Goal: Use online tool/utility: Utilize a website feature to perform a specific function

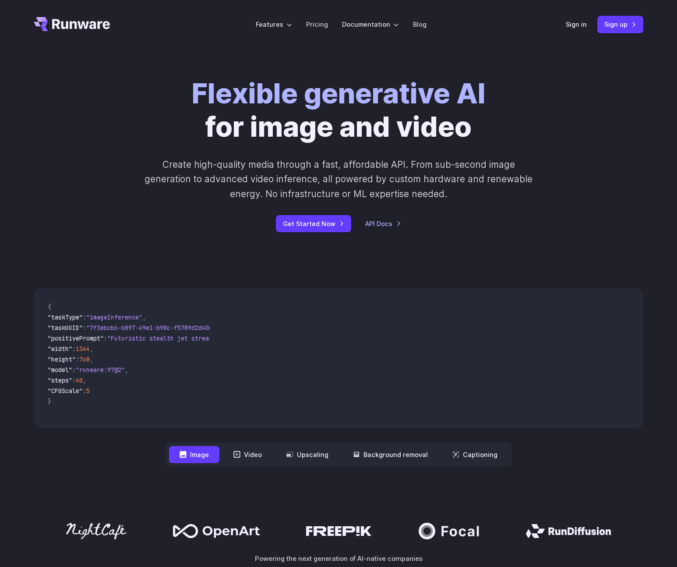
click at [580, 31] on div "Sign in Sign up" at bounding box center [605, 24] width 78 height 17
click at [579, 27] on link "Sign in" at bounding box center [576, 24] width 21 height 10
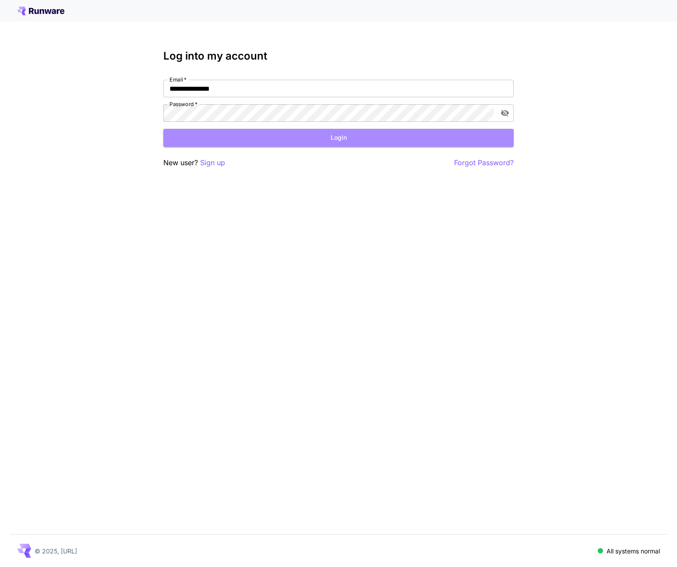
click at [324, 135] on button "Login" at bounding box center [338, 138] width 351 height 18
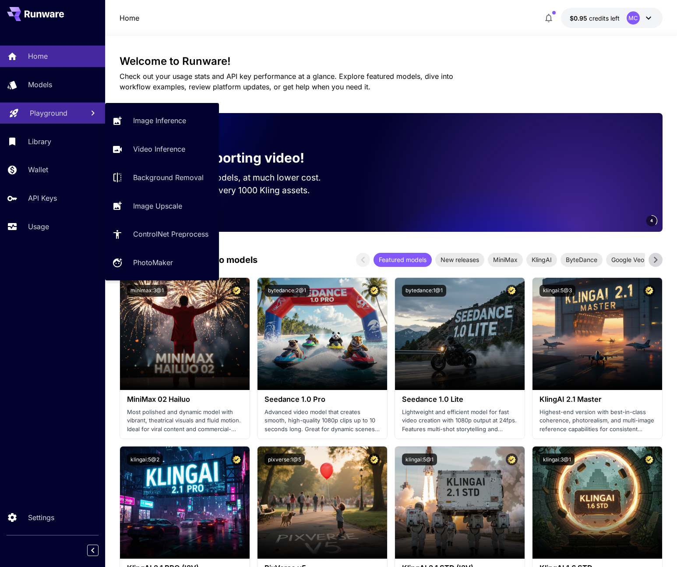
click at [49, 109] on p "Playground" at bounding box center [49, 113] width 38 height 11
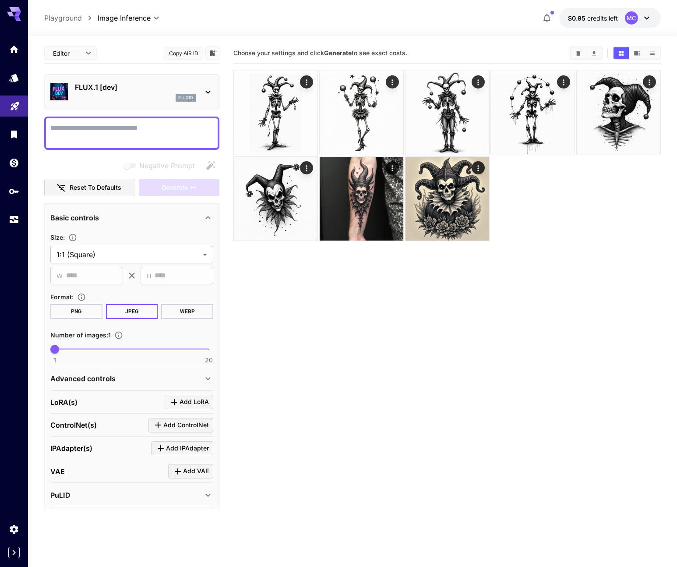
click at [136, 94] on div "flux1d" at bounding box center [135, 98] width 121 height 8
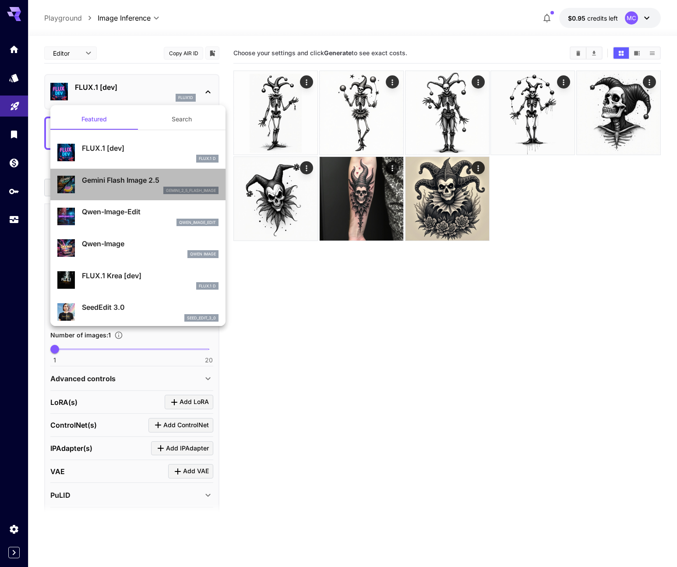
click at [121, 187] on div "gemini_2_5_flash_image" at bounding box center [150, 191] width 137 height 8
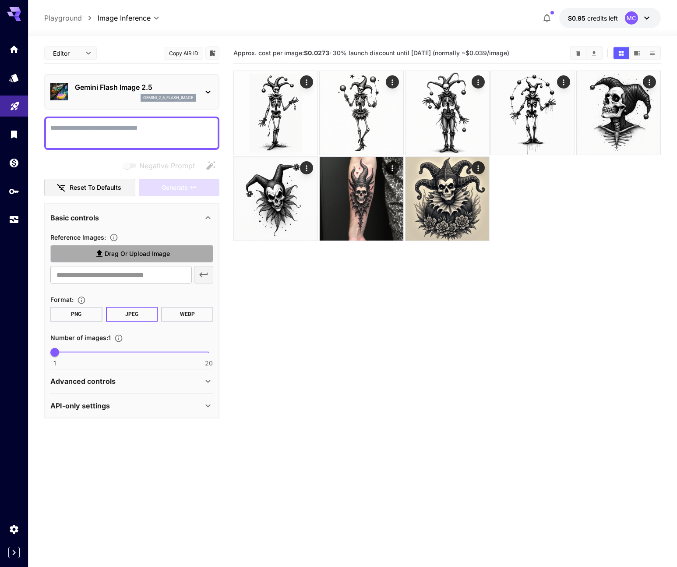
click at [108, 260] on label "Drag or upload image" at bounding box center [131, 254] width 163 height 18
click at [0, 0] on input "Drag or upload image" at bounding box center [0, 0] width 0 height 0
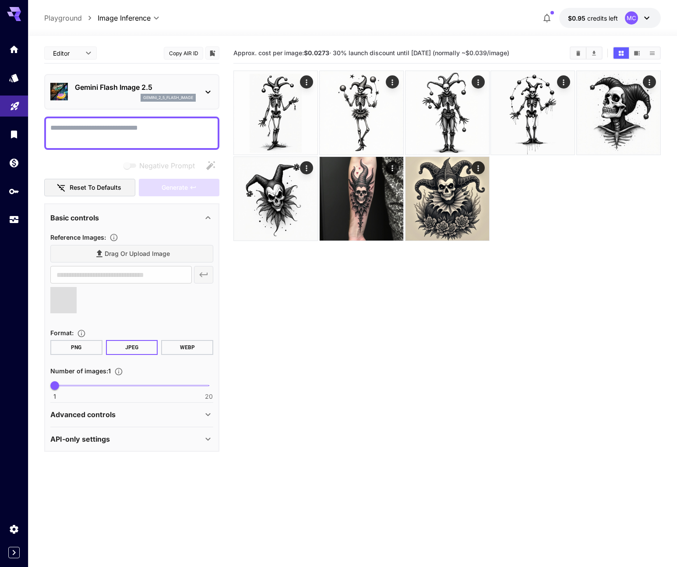
click at [101, 123] on textarea "Negative Prompt" at bounding box center [131, 133] width 163 height 21
type input "**********"
click at [115, 126] on textarea "Negative Prompt" at bounding box center [131, 133] width 163 height 21
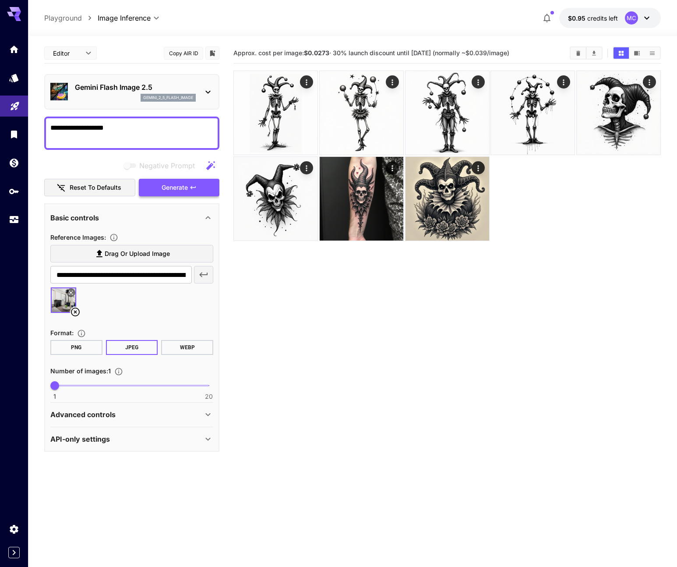
click at [170, 192] on span "Generate" at bounding box center [175, 187] width 26 height 11
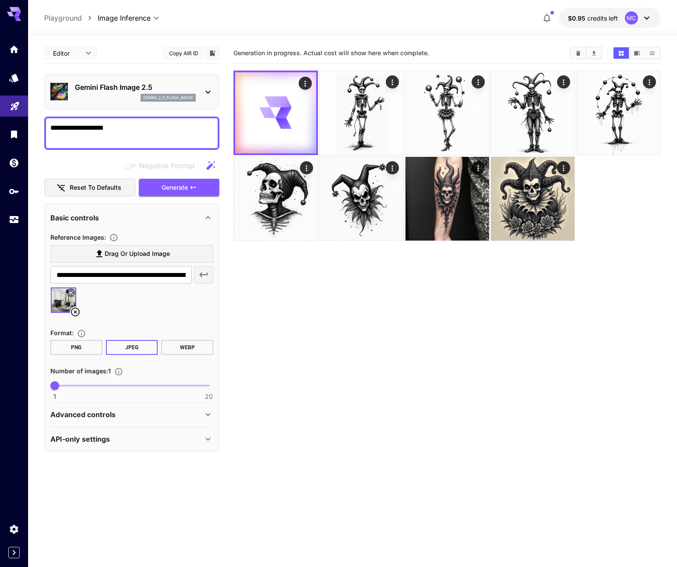
click at [132, 140] on textarea "**********" at bounding box center [131, 133] width 163 height 21
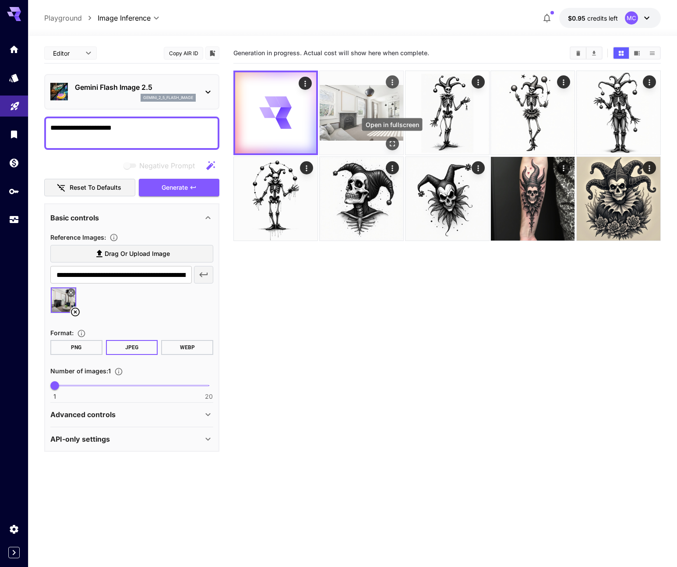
click at [387, 139] on button "Open in fullscreen" at bounding box center [392, 143] width 13 height 13
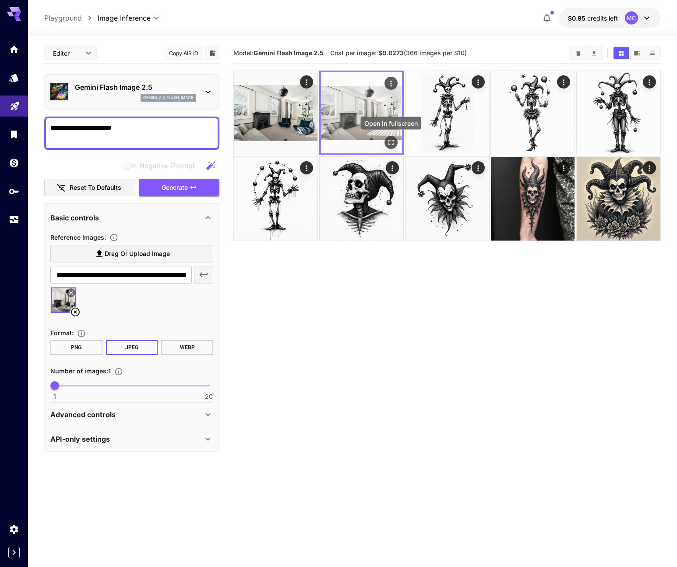
click at [391, 143] on icon "Open in fullscreen" at bounding box center [390, 142] width 9 height 9
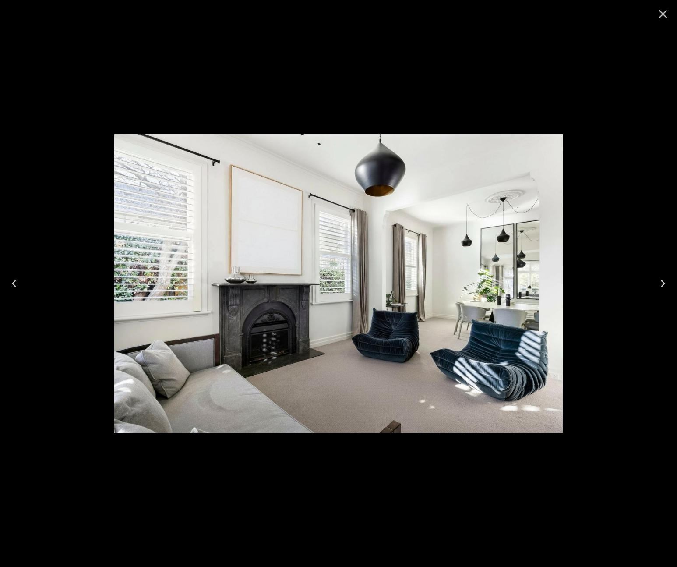
drag, startPoint x: 275, startPoint y: 236, endPoint x: 248, endPoint y: 317, distance: 84.8
click at [248, 317] on img at bounding box center [338, 283] width 449 height 299
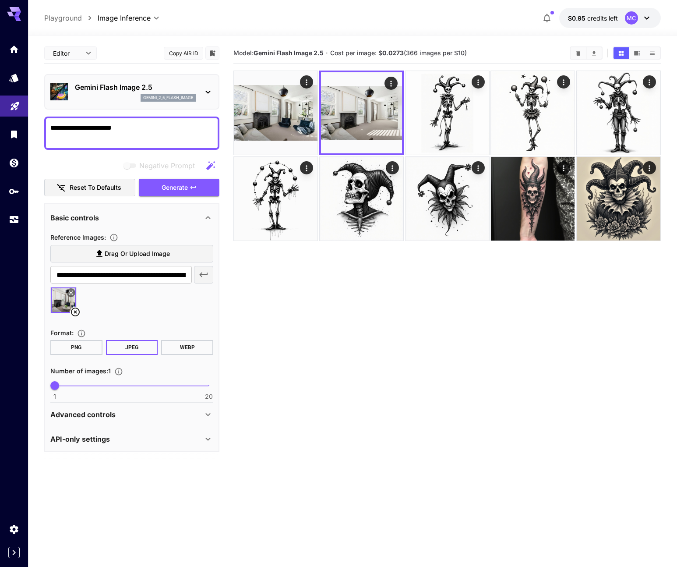
click at [310, 317] on section "Model: Gemini Flash Image 2.5 · Cost per image: $ 0.0273 (366 images per $10)" at bounding box center [448, 326] width 428 height 567
click at [309, 81] on icon "Actions" at bounding box center [306, 82] width 9 height 9
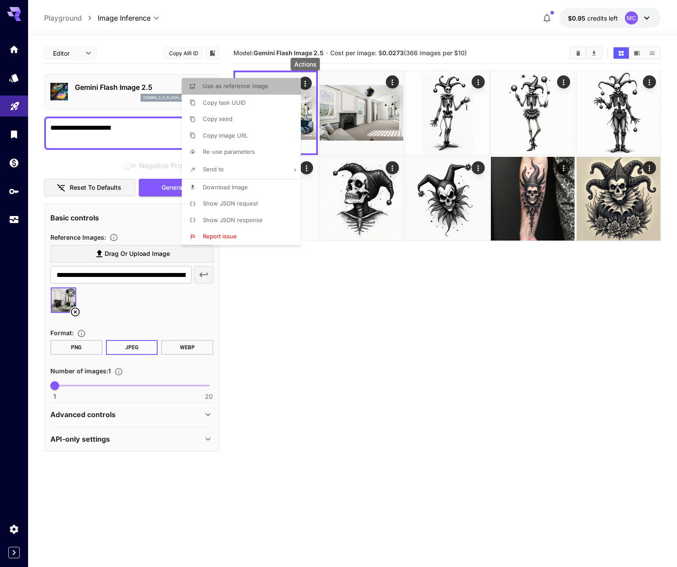
click at [247, 84] on span "Use as reference image" at bounding box center [236, 85] width 66 height 7
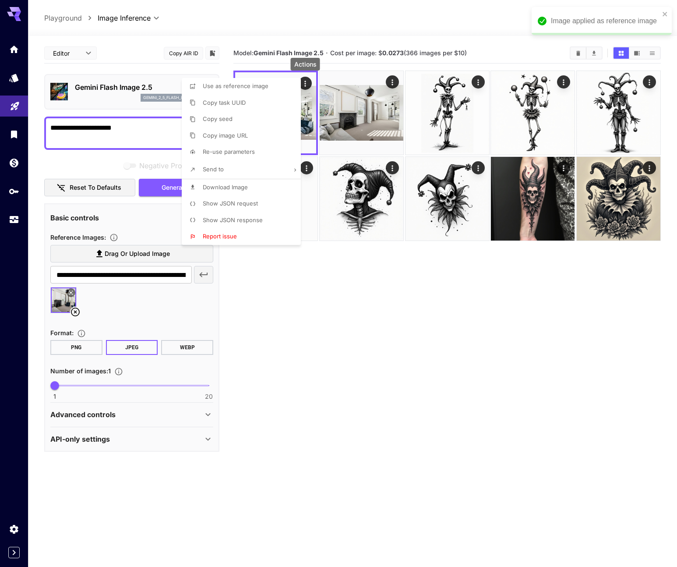
click at [123, 123] on div at bounding box center [338, 283] width 677 height 567
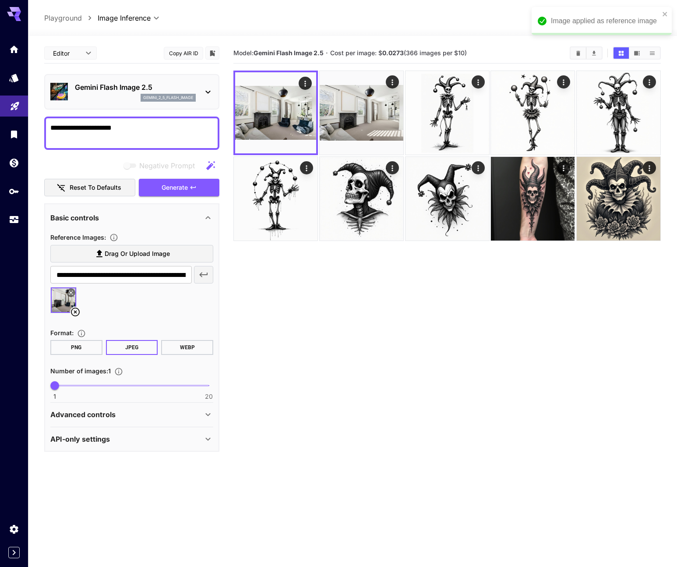
click at [95, 133] on div "Use as reference image Copy task UUID Copy seed Copy image URL Re-use parameter…" at bounding box center [66, 283] width 133 height 567
click at [95, 133] on textarea "**********" at bounding box center [131, 133] width 163 height 21
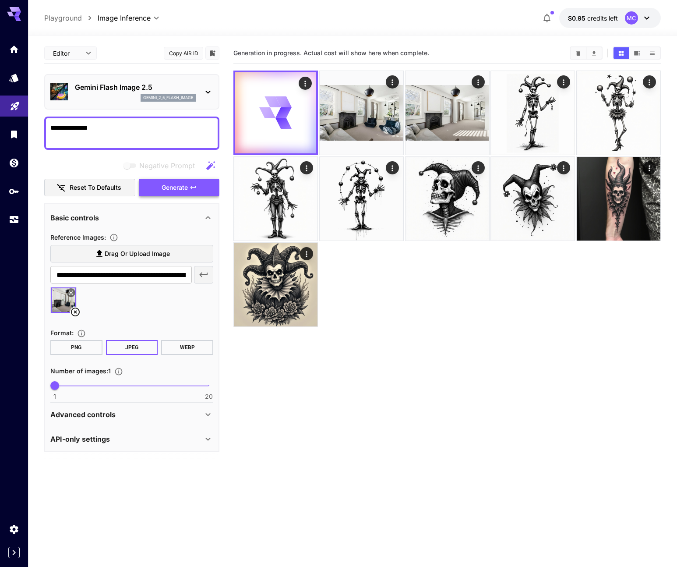
type textarea "**********"
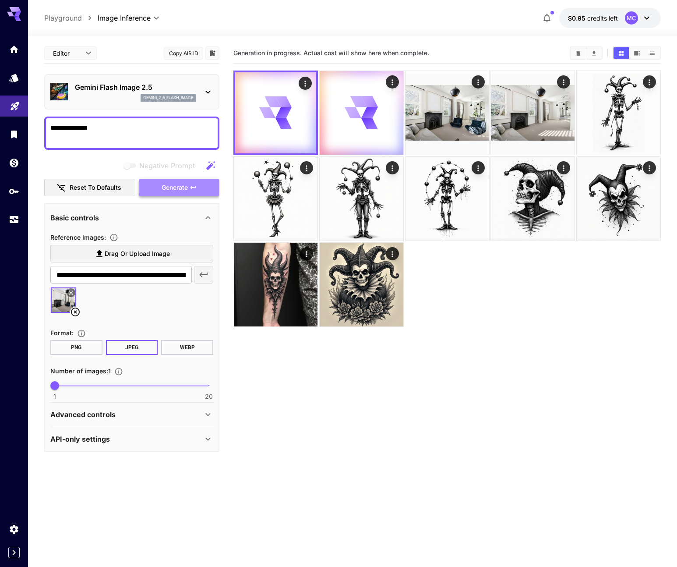
click at [160, 185] on button "Generate" at bounding box center [179, 188] width 81 height 18
click at [171, 187] on span "Generate" at bounding box center [175, 187] width 26 height 11
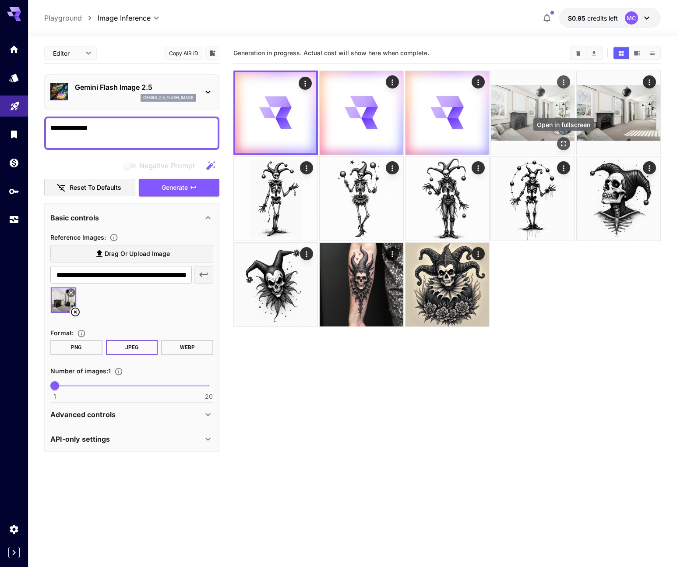
click at [566, 143] on icon "Open in fullscreen" at bounding box center [563, 143] width 9 height 9
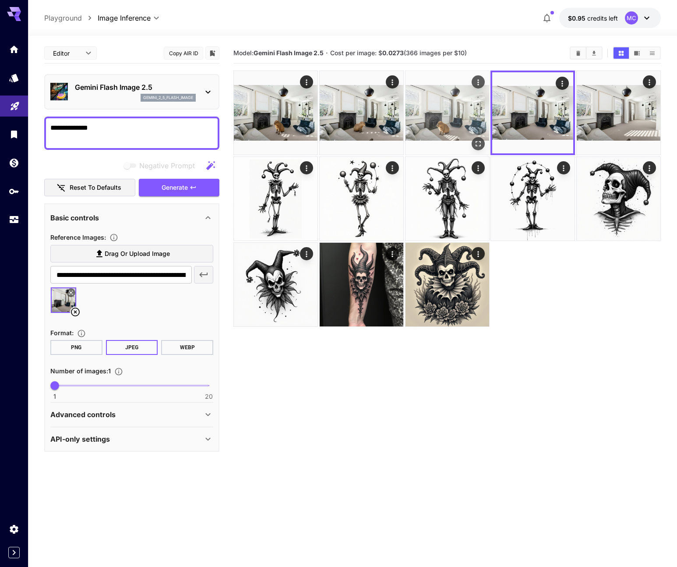
click at [478, 140] on icon "Open in fullscreen" at bounding box center [478, 143] width 9 height 9
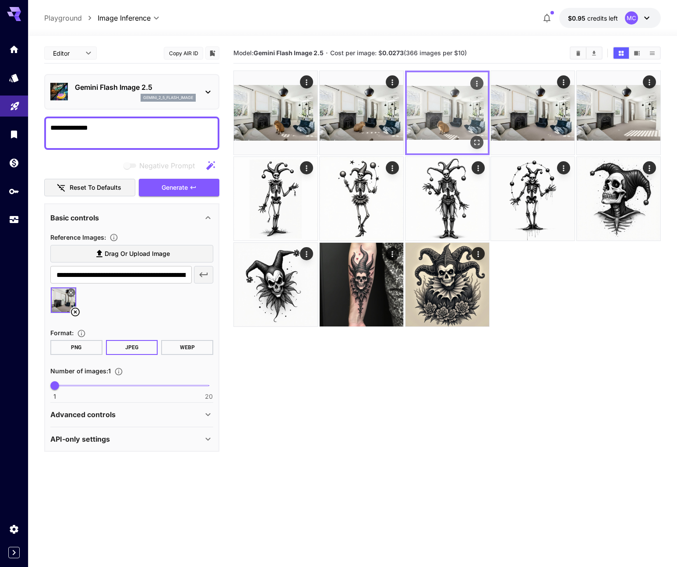
click at [477, 138] on icon "Open in fullscreen" at bounding box center [476, 142] width 9 height 9
click at [99, 420] on div "Advanced controls" at bounding box center [131, 414] width 163 height 21
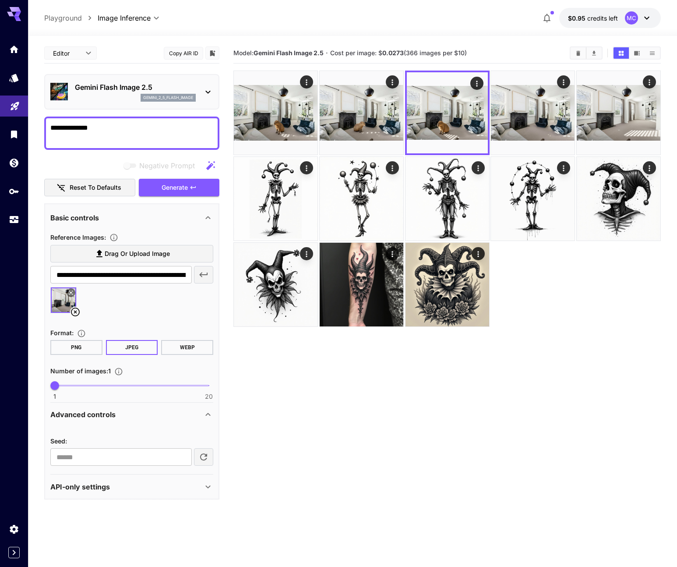
click at [73, 354] on button "PNG" at bounding box center [76, 347] width 52 height 15
click at [125, 348] on button "JPEG" at bounding box center [132, 347] width 52 height 15
click at [652, 83] on icon "Actions" at bounding box center [649, 82] width 9 height 9
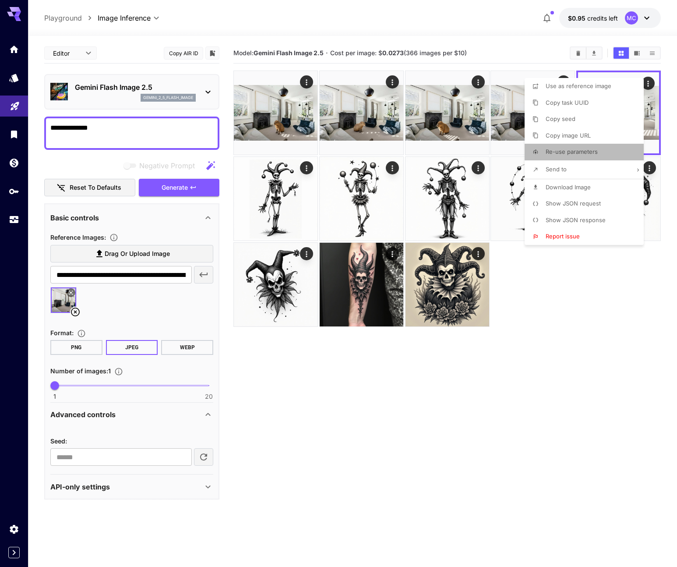
click at [584, 149] on span "Re-use parameters" at bounding box center [572, 151] width 52 height 7
type textarea "**********"
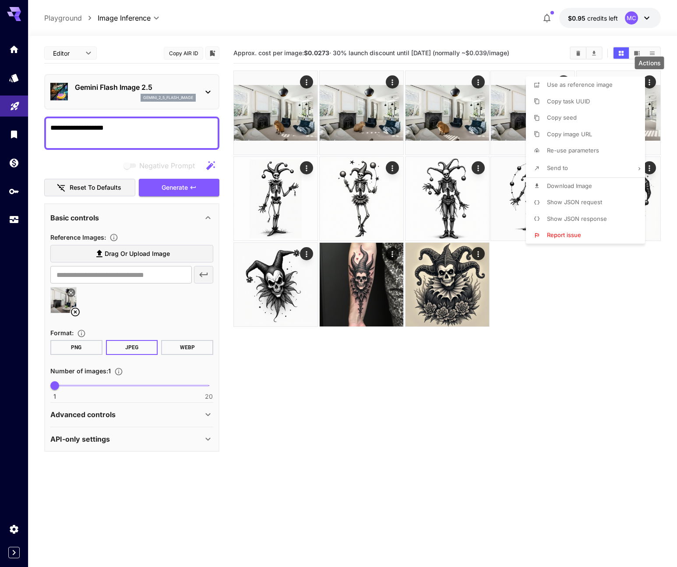
click at [133, 135] on div at bounding box center [338, 283] width 677 height 567
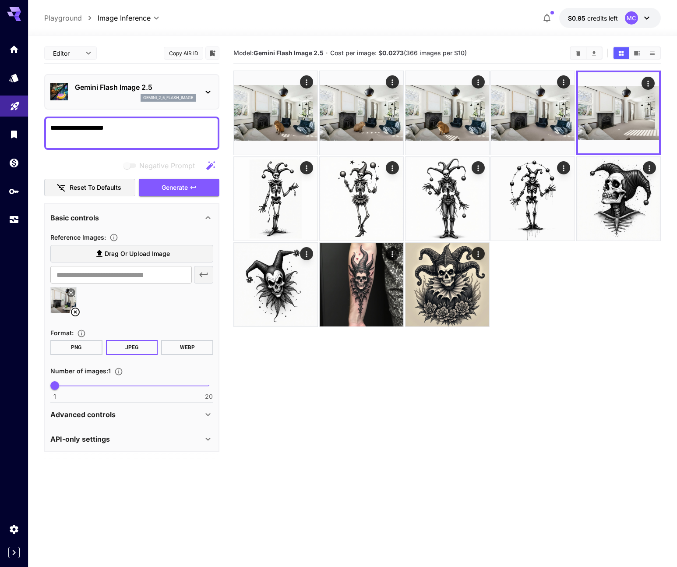
click at [133, 132] on div "Use as reference image Copy task UUID Copy seed Copy image URL Re-use parameter…" at bounding box center [66, 283] width 133 height 567
click at [563, 77] on div "Actions" at bounding box center [563, 82] width 9 height 11
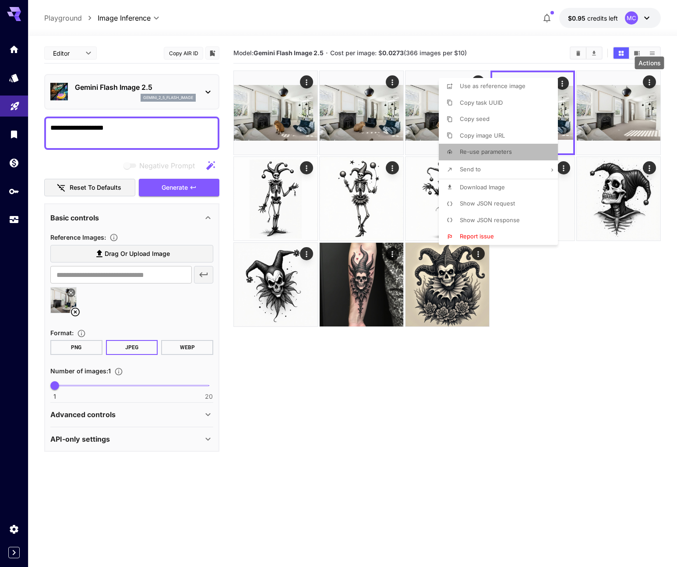
click at [485, 156] on p "Re-use parameters" at bounding box center [486, 152] width 52 height 9
type textarea "**********"
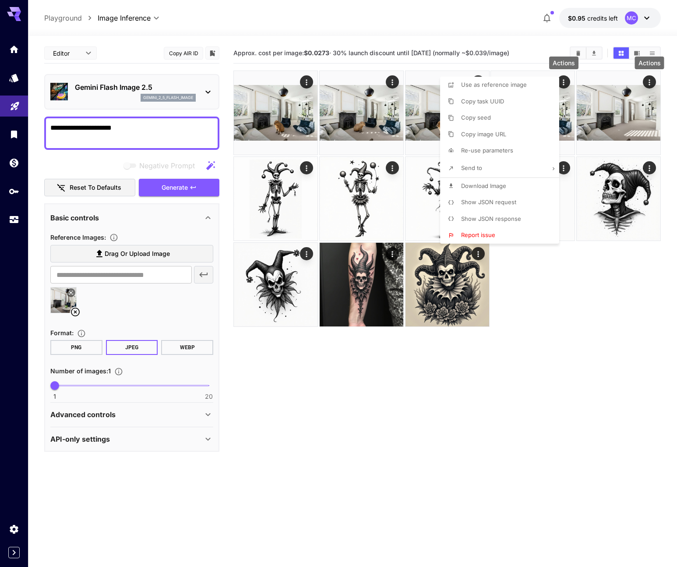
click at [130, 134] on div at bounding box center [338, 283] width 677 height 567
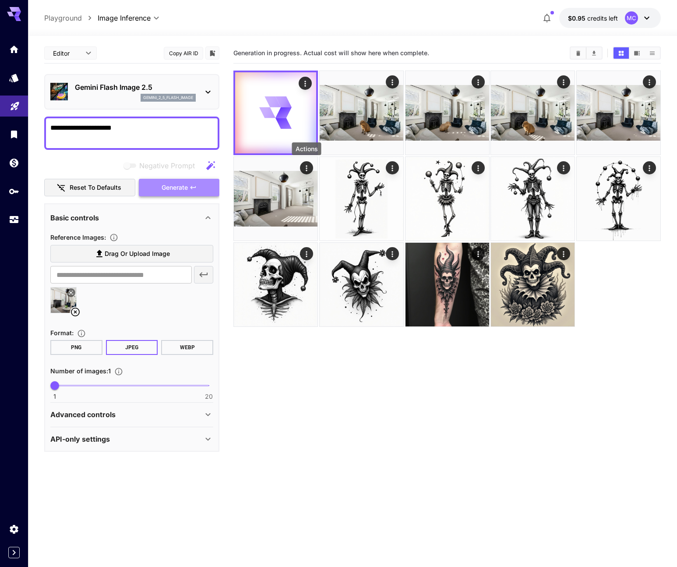
click at [185, 186] on span "Generate" at bounding box center [175, 187] width 26 height 11
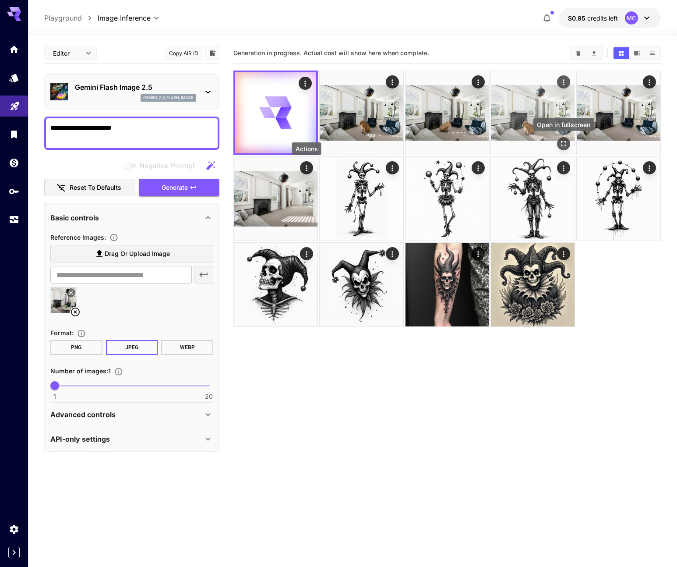
click at [564, 138] on button "Open in fullscreen" at bounding box center [563, 143] width 13 height 13
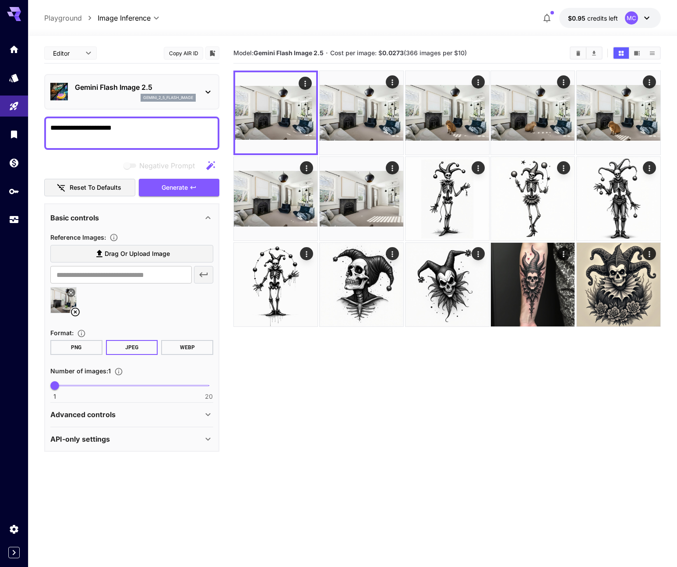
click at [157, 129] on textarea "**********" at bounding box center [131, 133] width 163 height 21
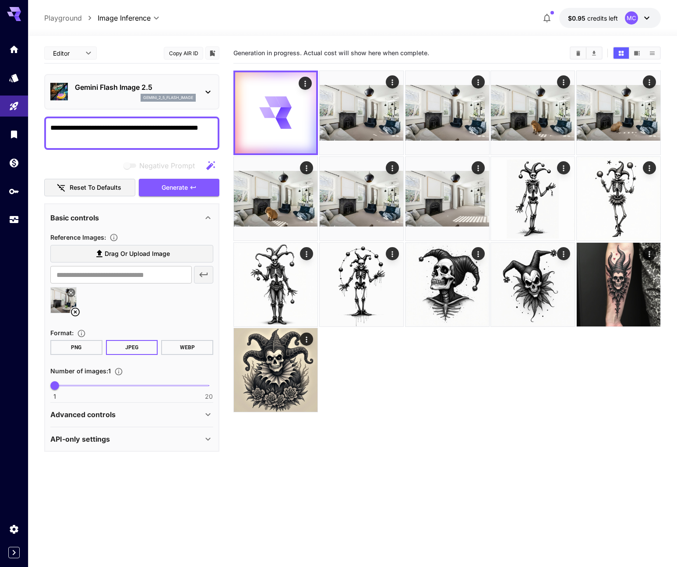
type textarea "**********"
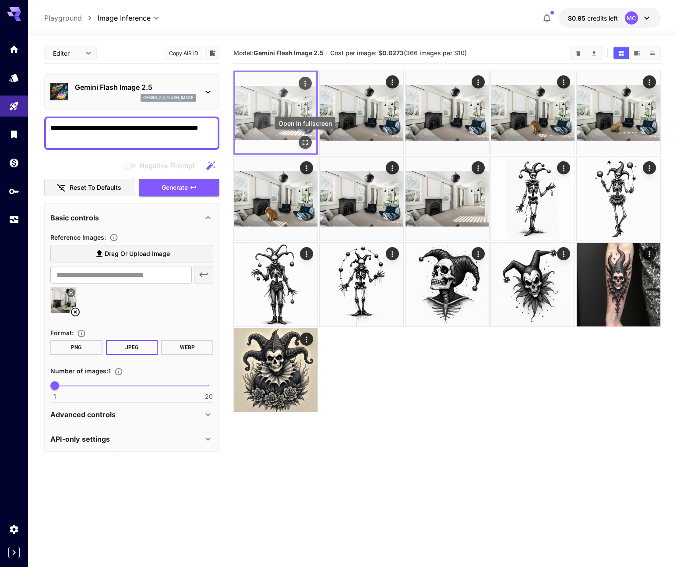
click at [307, 141] on icon "Open in fullscreen" at bounding box center [305, 142] width 9 height 9
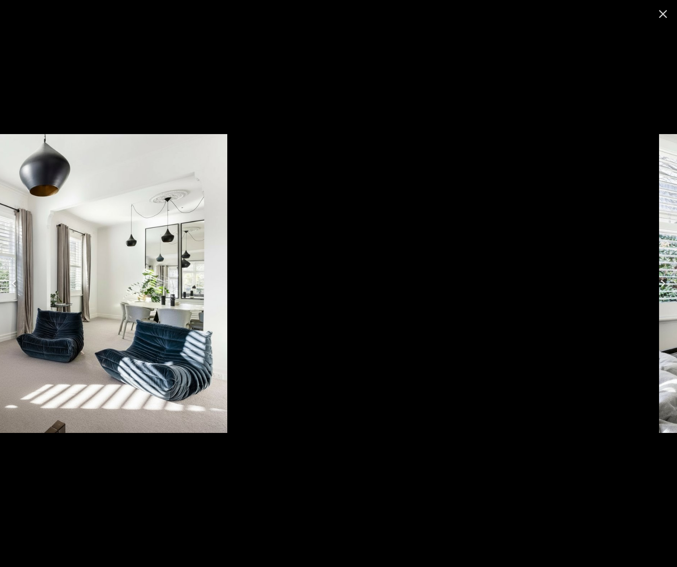
drag, startPoint x: 426, startPoint y: 177, endPoint x: 62, endPoint y: 532, distance: 509.0
click at [62, 532] on div at bounding box center [2, 283] width 677 height 567
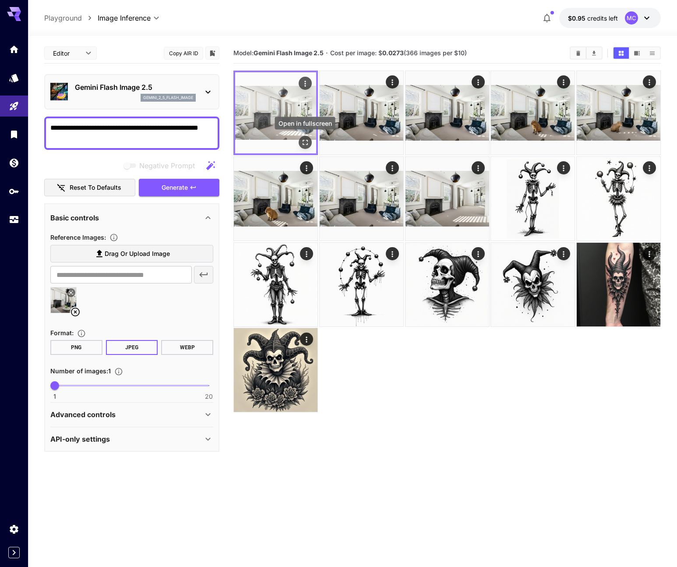
click at [304, 141] on icon "Open in fullscreen" at bounding box center [305, 142] width 9 height 9
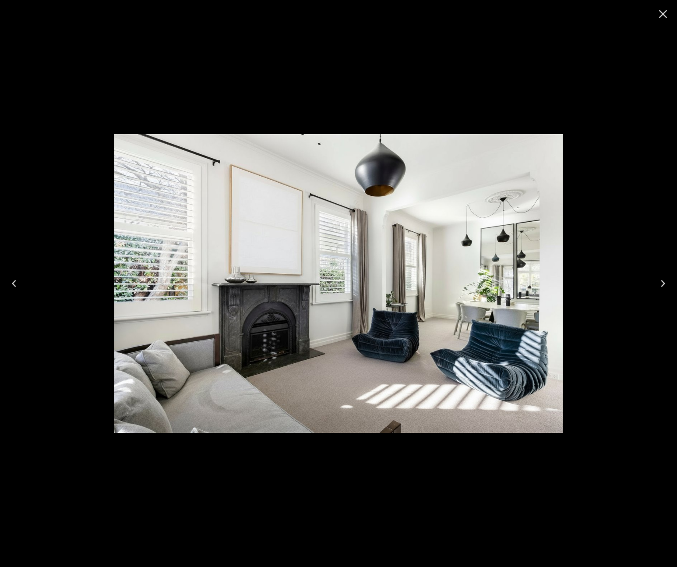
click at [403, 213] on img at bounding box center [338, 283] width 449 height 299
